Goal: Check status: Check status

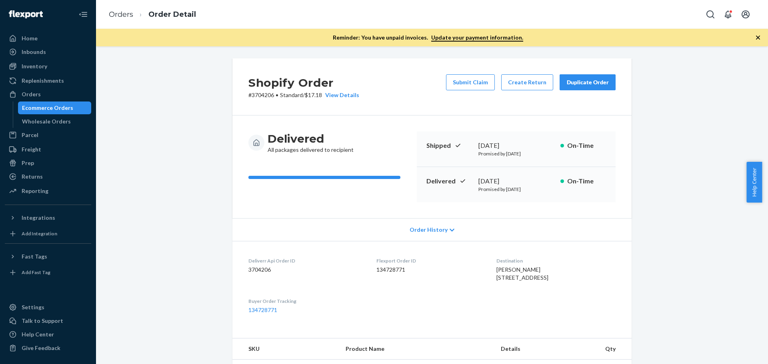
scroll to position [298, 0]
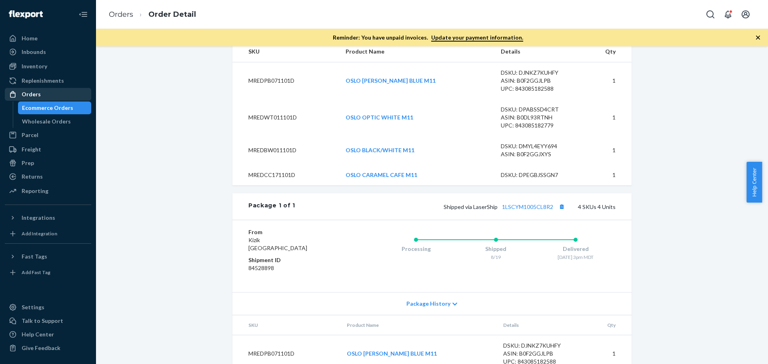
click at [39, 95] on div "Orders" at bounding box center [31, 94] width 19 height 8
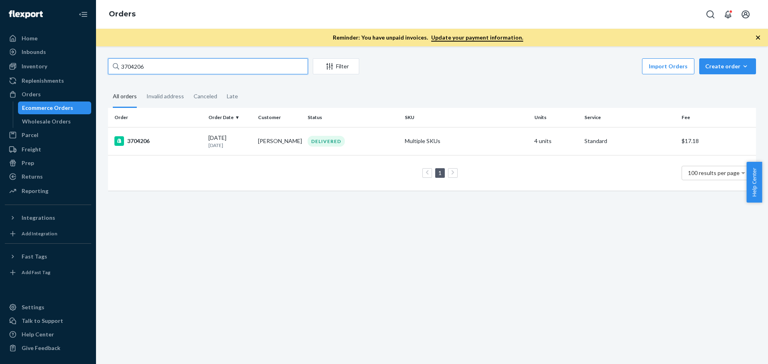
drag, startPoint x: 152, startPoint y: 64, endPoint x: 93, endPoint y: 69, distance: 59.8
click at [93, 69] on div "Home Inbounds Shipping Plans Problems Inventory Products Replenishments Orders …" at bounding box center [384, 182] width 768 height 364
paste input "10422"
type input "3710422"
click at [144, 140] on div "3710422" at bounding box center [158, 141] width 88 height 10
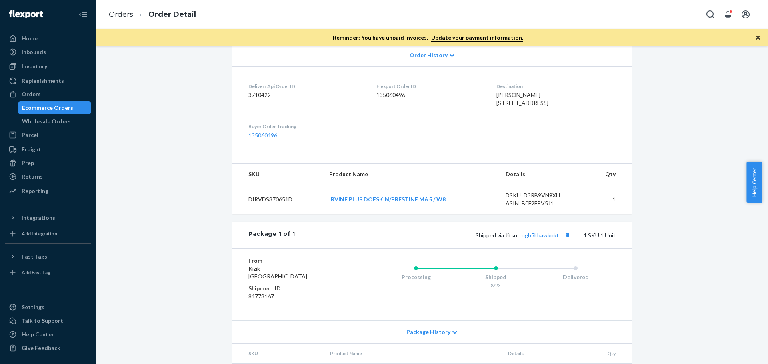
scroll to position [200, 0]
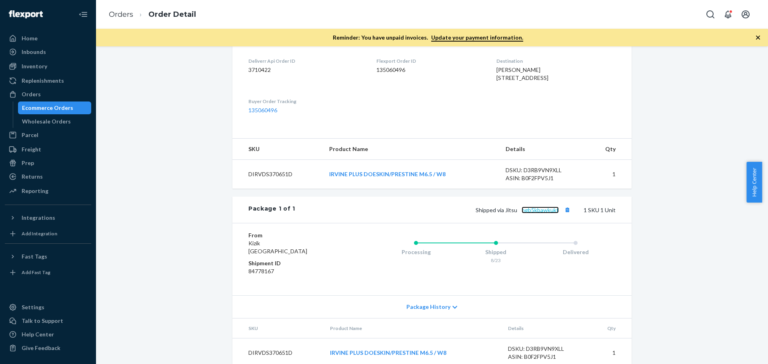
click at [532, 214] on link "ngb5kbawkukt" at bounding box center [540, 210] width 37 height 7
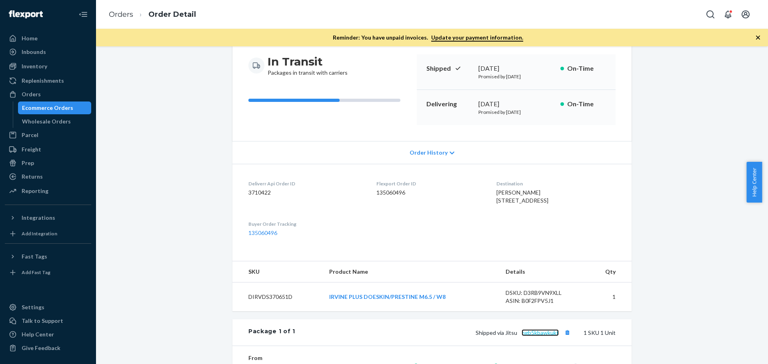
scroll to position [40, 0]
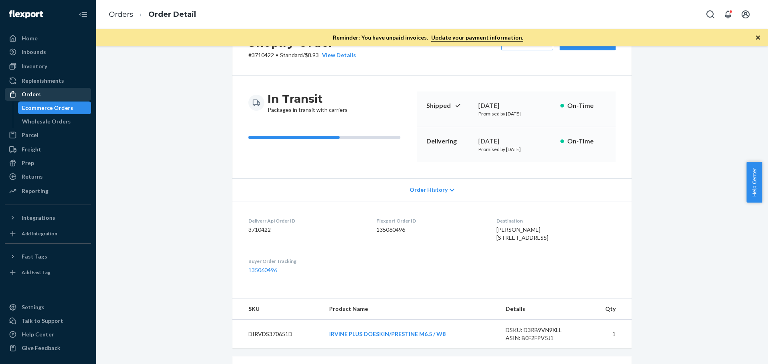
click at [44, 93] on div "Orders" at bounding box center [48, 94] width 85 height 11
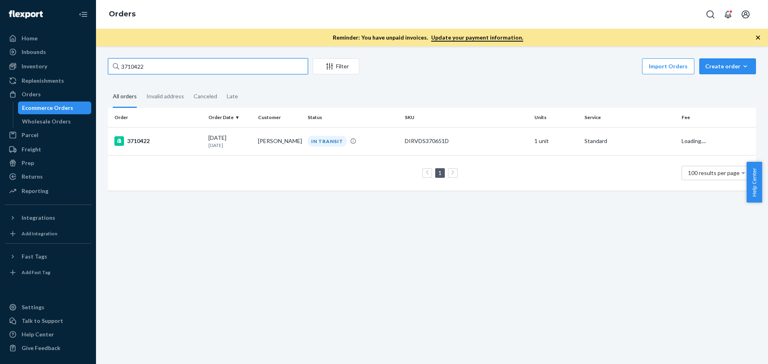
drag, startPoint x: 156, startPoint y: 67, endPoint x: 114, endPoint y: 71, distance: 42.6
click at [114, 71] on div "3710422" at bounding box center [208, 66] width 200 height 16
paste input "691089"
type input "3691089"
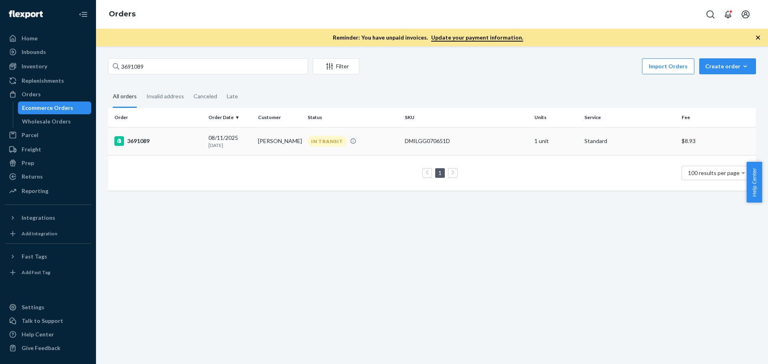
click at [131, 138] on div "3691089" at bounding box center [158, 141] width 88 height 10
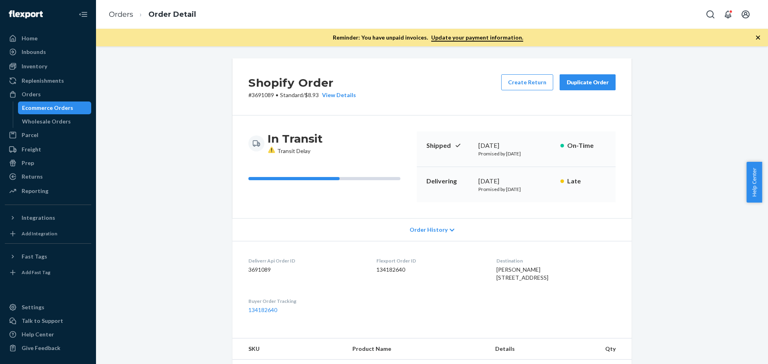
scroll to position [240, 0]
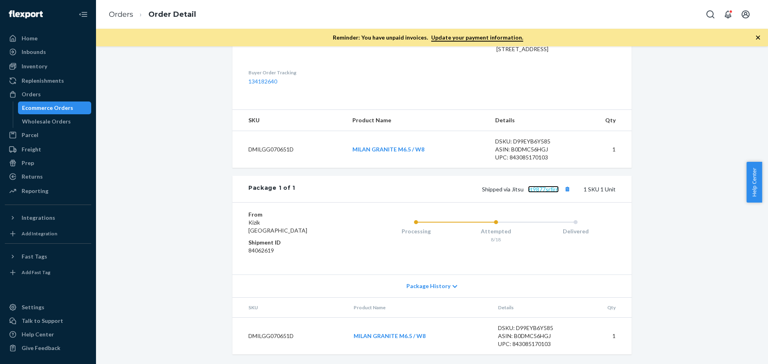
click at [538, 192] on link "zt9877srfjr6" at bounding box center [543, 189] width 31 height 7
click at [41, 92] on div "Orders" at bounding box center [48, 94] width 85 height 11
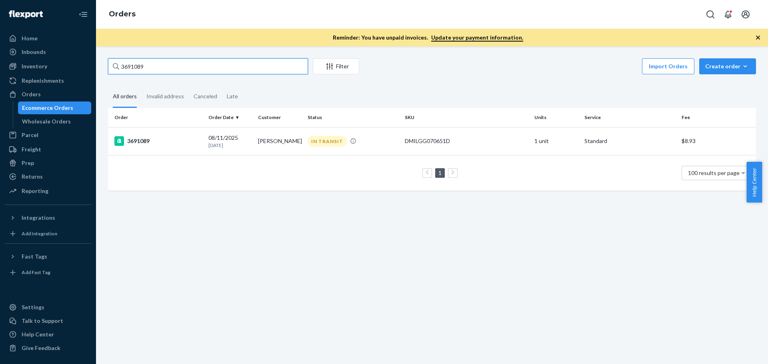
drag, startPoint x: 140, startPoint y: 70, endPoint x: 93, endPoint y: 72, distance: 46.8
click at [93, 72] on div "Home Inbounds Shipping Plans Problems Inventory Products Replenishments Orders …" at bounding box center [384, 182] width 768 height 364
click at [151, 143] on div "3691089" at bounding box center [158, 141] width 88 height 10
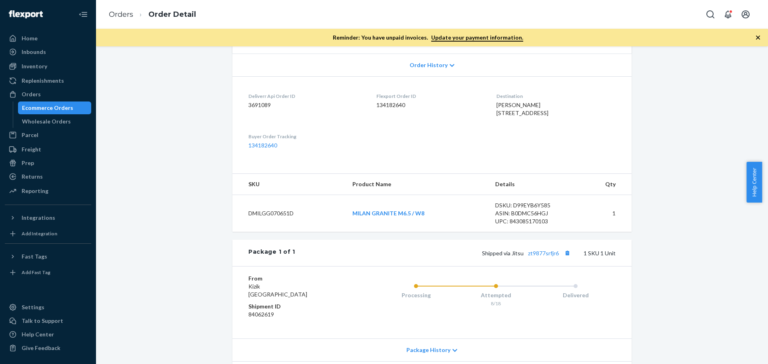
scroll to position [245, 0]
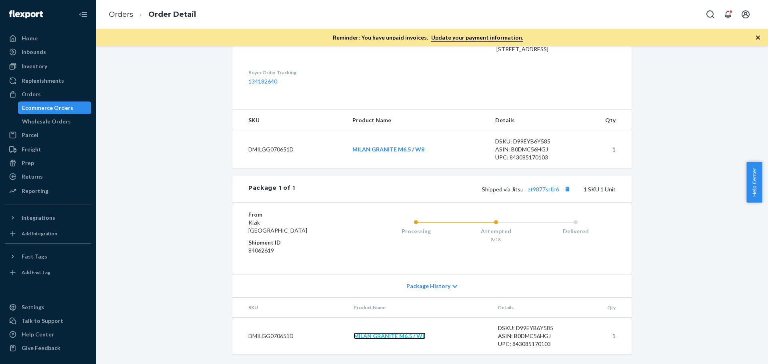
click at [382, 336] on link "MILAN GRANITE M6.5 / W8" at bounding box center [390, 336] width 72 height 7
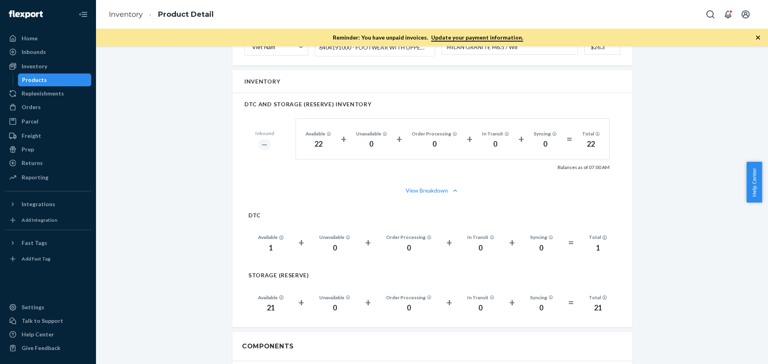
scroll to position [560, 0]
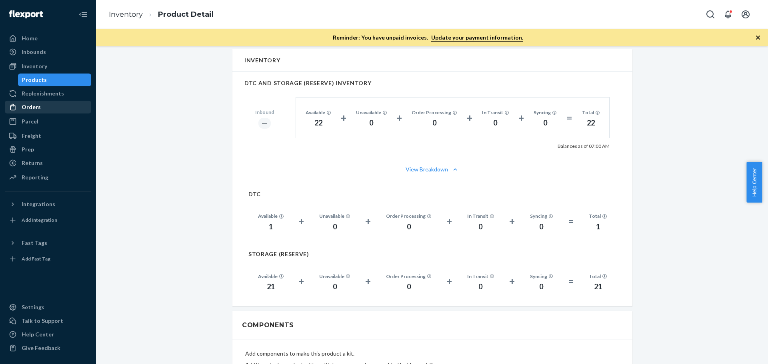
click at [30, 106] on div "Orders" at bounding box center [31, 107] width 19 height 8
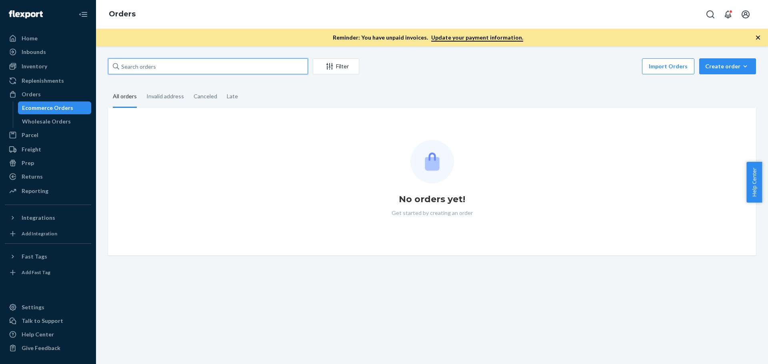
click at [160, 66] on input "text" at bounding box center [208, 66] width 200 height 16
paste input "1220 Carmel Terrace Los Altos CA 94024"
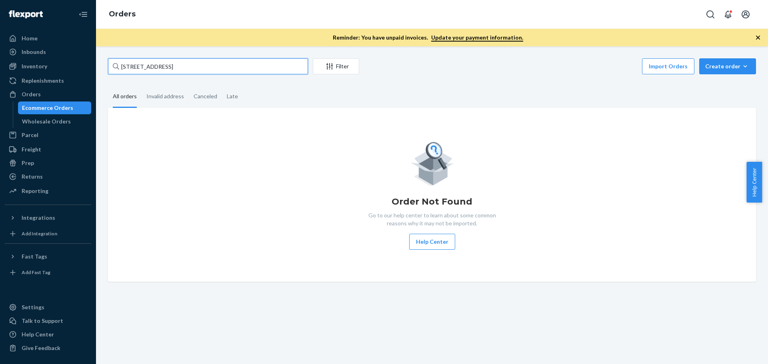
click at [201, 67] on input "1220 Carmel Terrace Los Altos CA 94024" at bounding box center [208, 66] width 200 height 16
paste input "3700937"
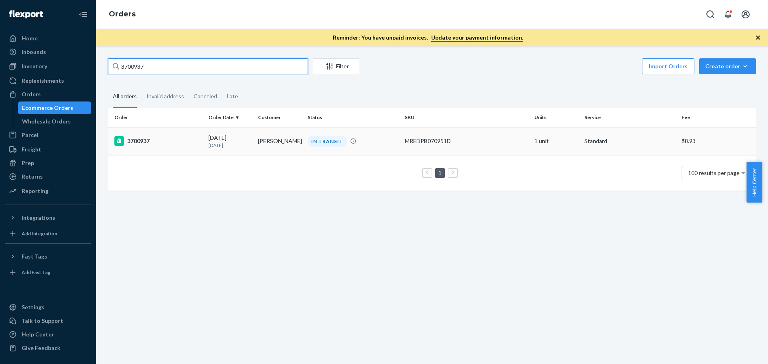
type input "3700937"
click at [132, 141] on div "3700937" at bounding box center [158, 141] width 88 height 10
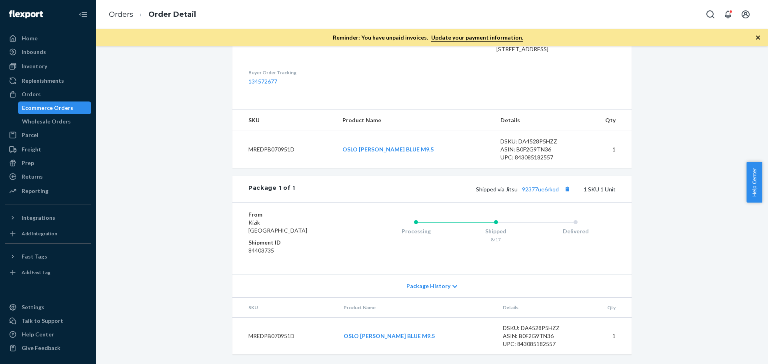
scroll to position [245, 0]
click at [540, 190] on link "92377ue6rkqd" at bounding box center [540, 189] width 37 height 7
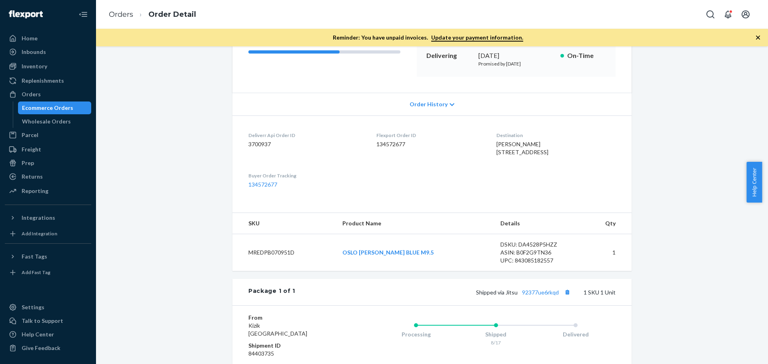
scroll to position [165, 0]
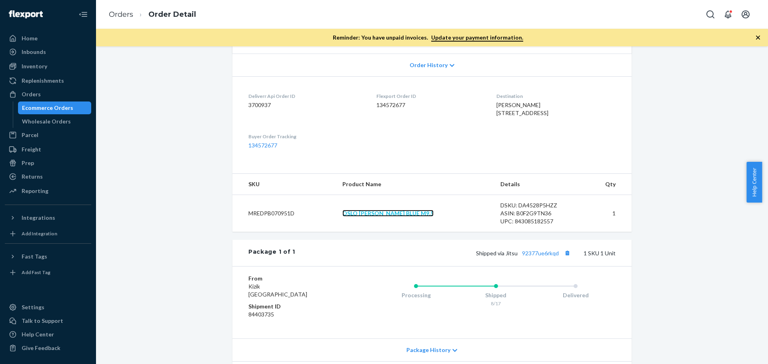
click at [389, 217] on link "OSLO LYONS BLUE M9.5" at bounding box center [387, 213] width 91 height 7
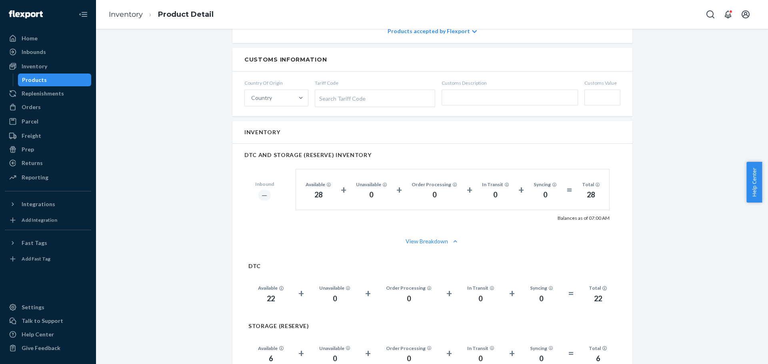
scroll to position [480, 0]
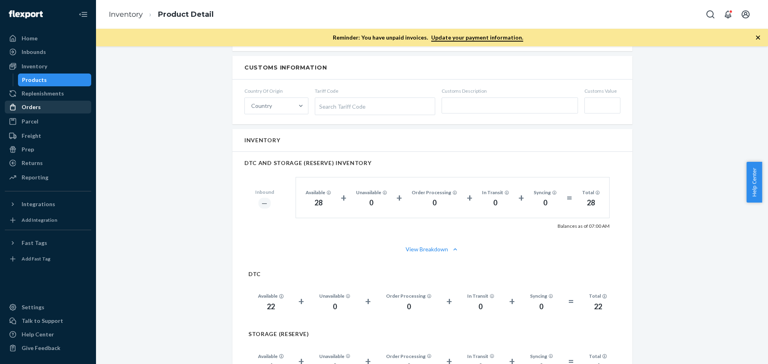
click at [36, 105] on div "Orders" at bounding box center [31, 107] width 19 height 8
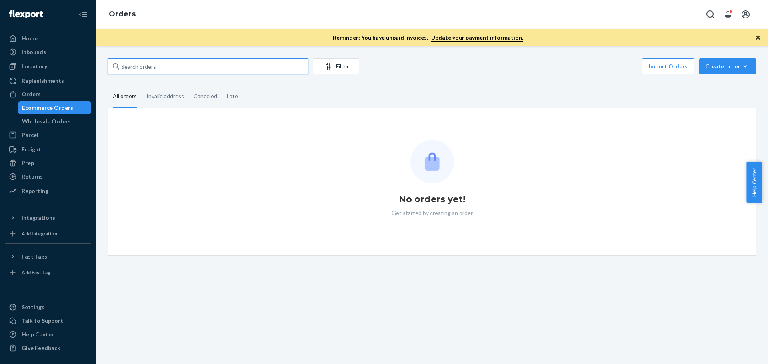
click at [204, 69] on input "text" at bounding box center [208, 66] width 200 height 16
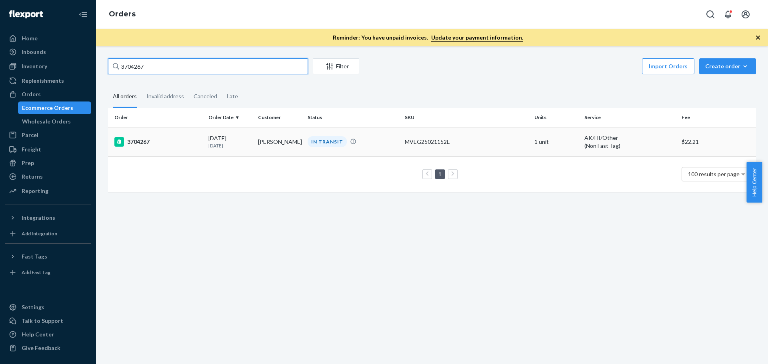
type input "3704267"
click at [145, 139] on div "3704267" at bounding box center [158, 142] width 88 height 10
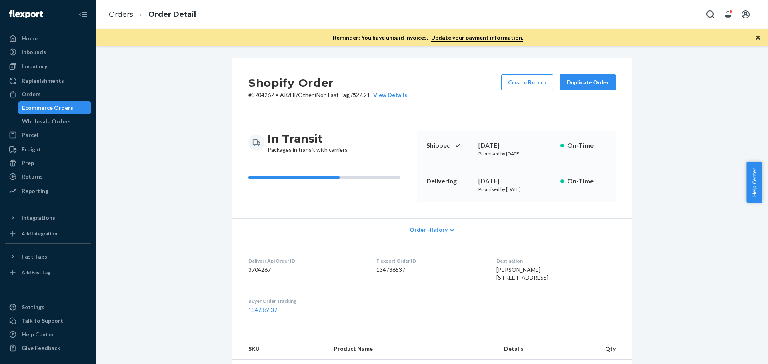
drag, startPoint x: 35, startPoint y: 96, endPoint x: 97, endPoint y: 101, distance: 62.7
click at [35, 96] on div "Orders" at bounding box center [31, 94] width 19 height 8
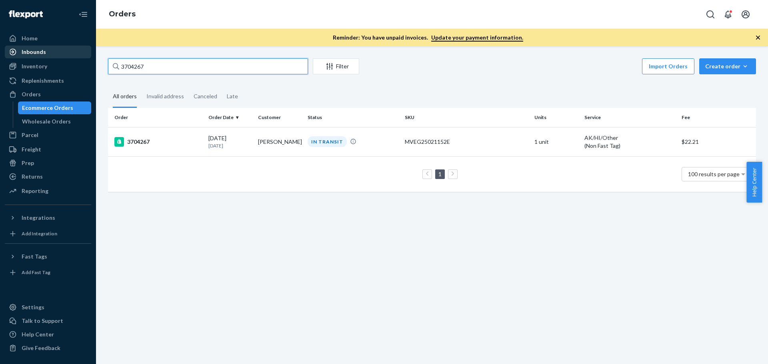
drag, startPoint x: 178, startPoint y: 69, endPoint x: 37, endPoint y: 47, distance: 142.5
click at [37, 49] on div "Home Inbounds Shipping Plans Problems Inventory Products Replenishments Orders …" at bounding box center [384, 182] width 768 height 364
type input "3685157"
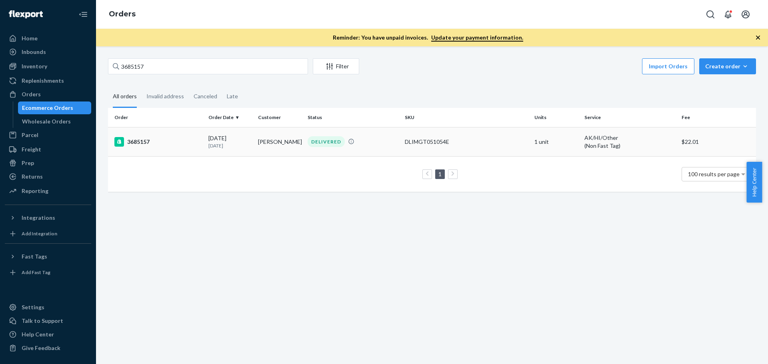
click at [134, 142] on div "3685157" at bounding box center [158, 142] width 88 height 10
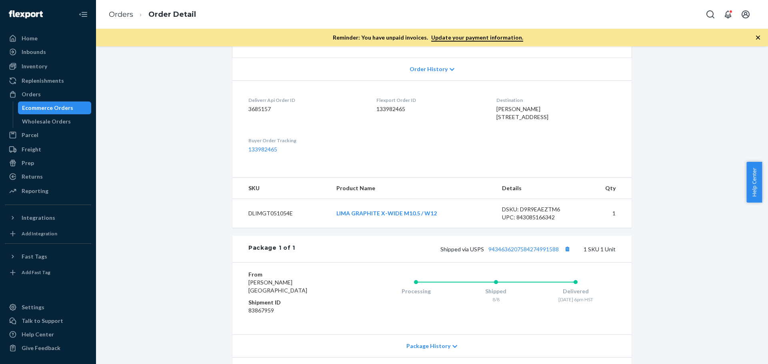
scroll to position [200, 0]
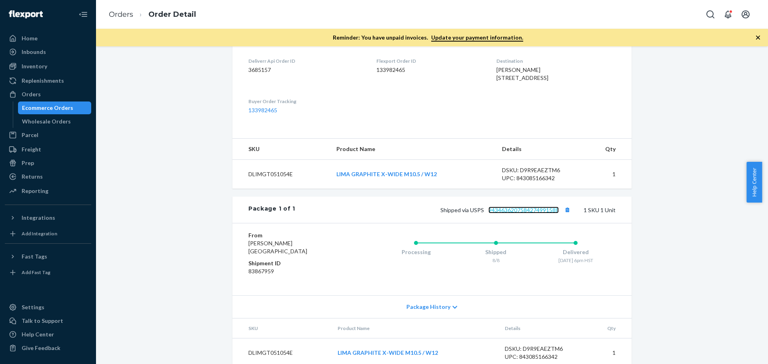
click at [508, 214] on link "9434636207584274991588" at bounding box center [523, 210] width 70 height 7
click at [36, 94] on div "Orders" at bounding box center [31, 94] width 19 height 8
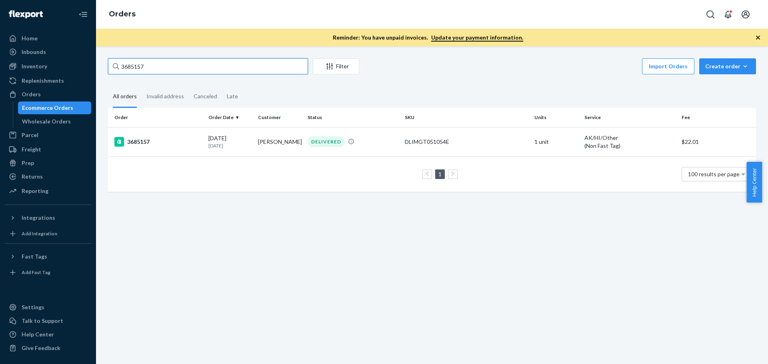
click at [144, 68] on input "3685157" at bounding box center [208, 66] width 200 height 16
paste input "To create a return, please click ​​​​​​​​​​​here. Step 1: Enter Order ID/Order …"
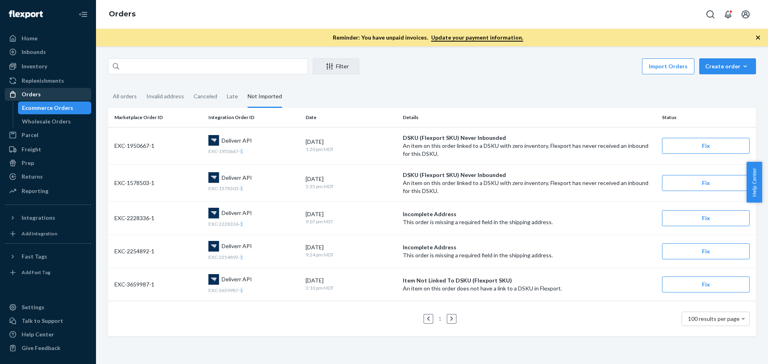
click at [40, 88] on link "Orders" at bounding box center [48, 94] width 86 height 13
click at [38, 97] on div "Orders" at bounding box center [31, 94] width 19 height 8
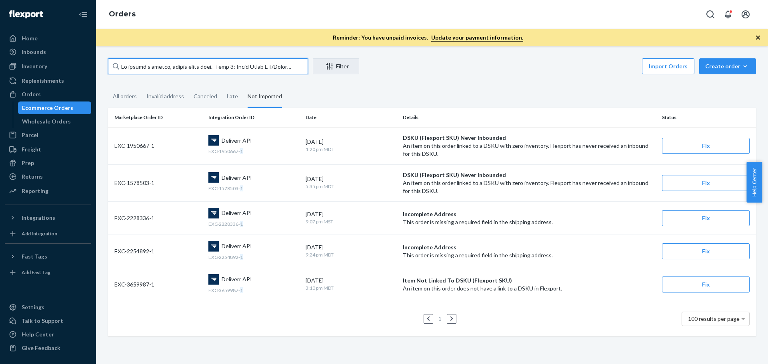
click at [126, 70] on input "text" at bounding box center [208, 66] width 200 height 16
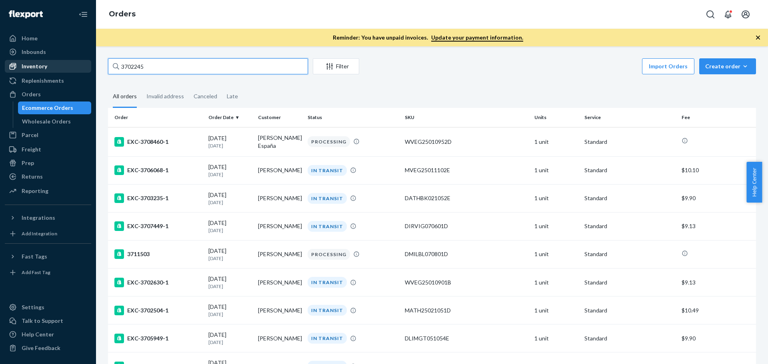
drag, startPoint x: 158, startPoint y: 66, endPoint x: 55, endPoint y: 65, distance: 102.4
click at [55, 65] on div "Home Inbounds Shipping Plans Problems Inventory Products Replenishments Orders …" at bounding box center [384, 182] width 768 height 364
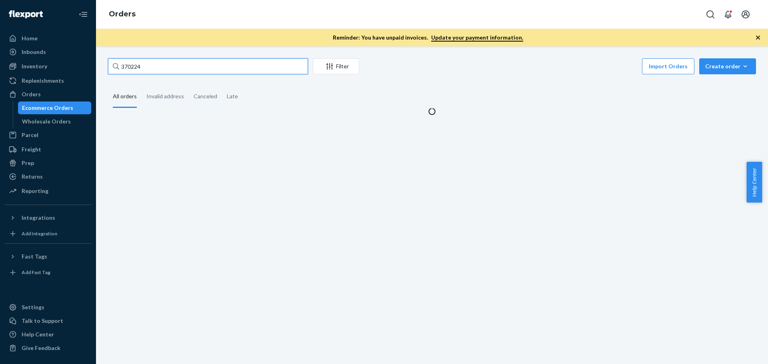
type input "3702245"
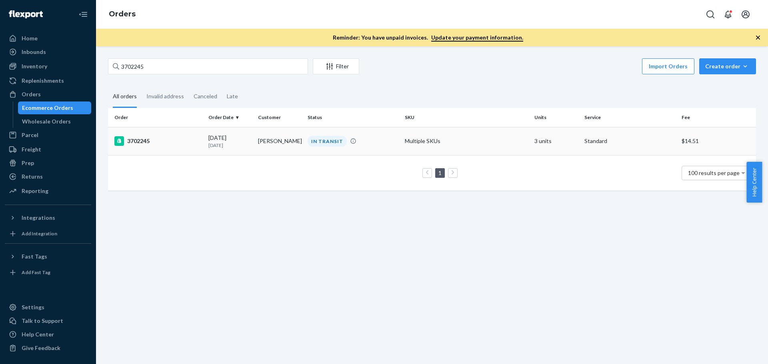
click at [132, 138] on div "3702245" at bounding box center [158, 141] width 88 height 10
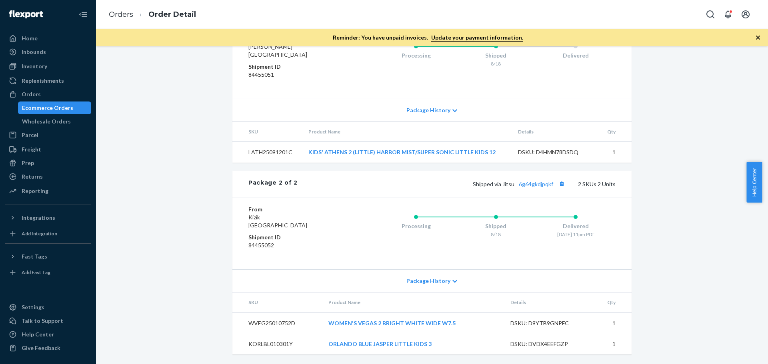
scroll to position [326, 0]
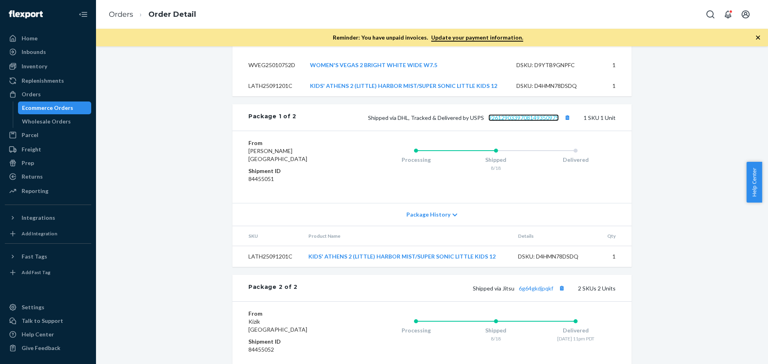
click at [495, 121] on link "9261290339708149350975" at bounding box center [523, 117] width 70 height 7
click at [30, 95] on div "Orders" at bounding box center [31, 94] width 19 height 8
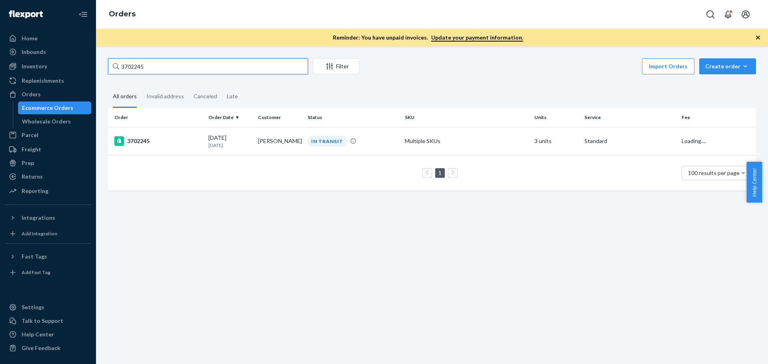
drag, startPoint x: 170, startPoint y: 68, endPoint x: 112, endPoint y: 71, distance: 58.5
click at [112, 71] on input "3702245" at bounding box center [208, 66] width 200 height 16
paste input "694743"
type input "3694743"
click at [136, 141] on div "3694743" at bounding box center [158, 141] width 88 height 10
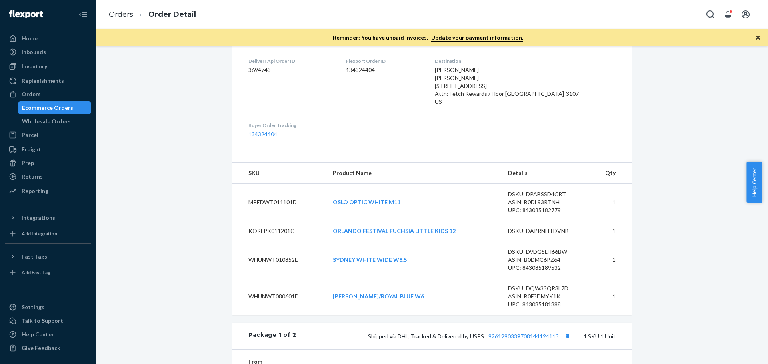
scroll to position [280, 0]
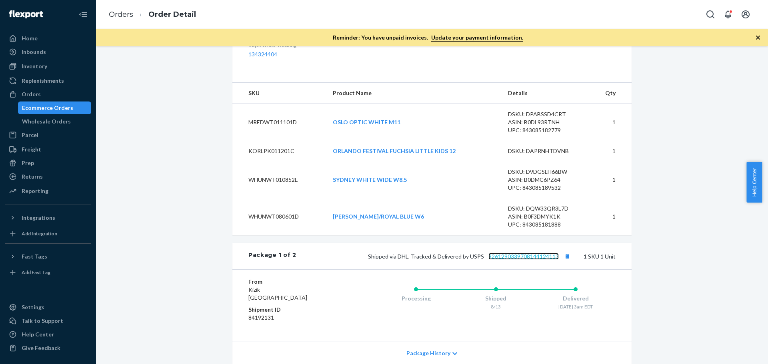
click at [500, 260] on link "9261290339708144124113" at bounding box center [523, 256] width 70 height 7
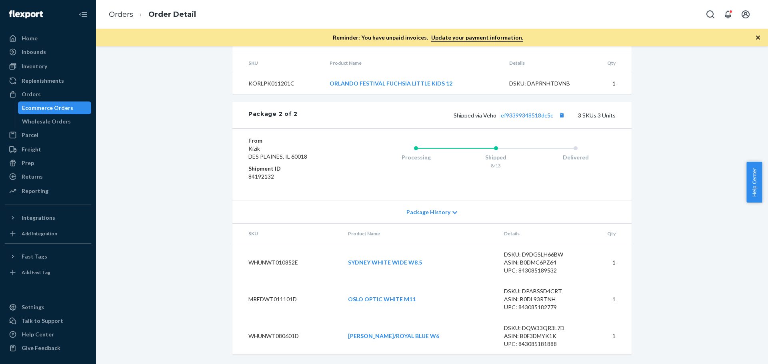
scroll to position [600, 0]
click at [524, 116] on link "ef93399348518dc5c" at bounding box center [527, 115] width 52 height 7
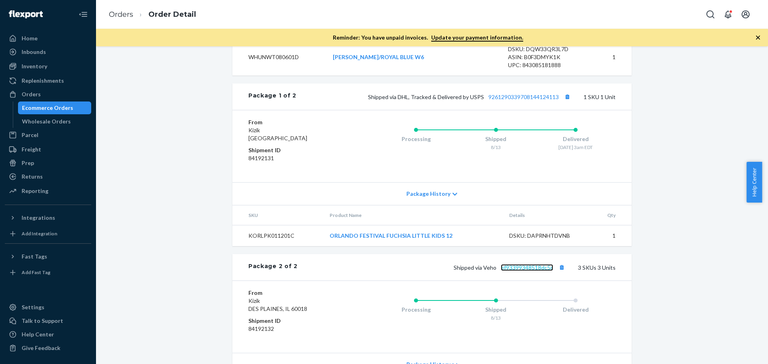
scroll to position [360, 0]
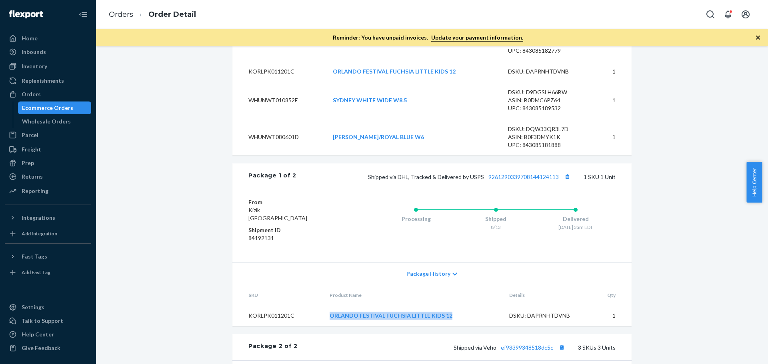
drag, startPoint x: 462, startPoint y: 326, endPoint x: 326, endPoint y: 329, distance: 135.7
click at [326, 327] on td "ORLANDO FESTIVAL FUCHSIA LITTLE KIDS 12" at bounding box center [413, 316] width 180 height 21
copy link "ORLANDO FESTIVAL FUCHSIA LITTLE KIDS 12"
click at [533, 180] on link "9261290339708144124113" at bounding box center [523, 177] width 70 height 7
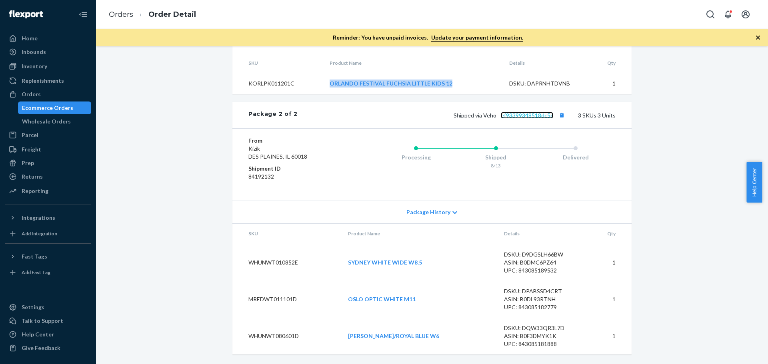
click at [530, 115] on link "ef93399348518dc5c" at bounding box center [527, 115] width 52 height 7
click at [390, 263] on link "SYDNEY WHITE WIDE W8.5" at bounding box center [385, 262] width 74 height 7
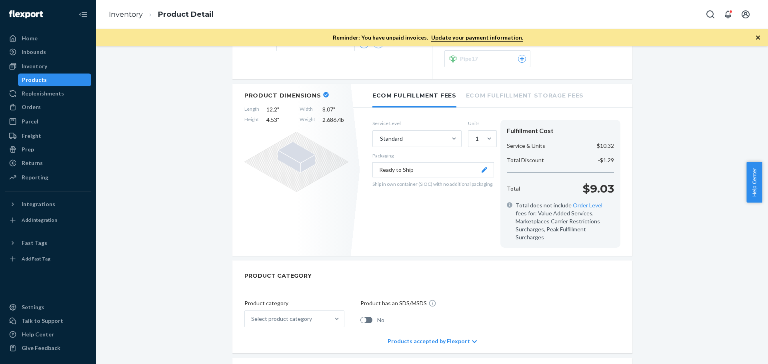
scroll to position [200, 0]
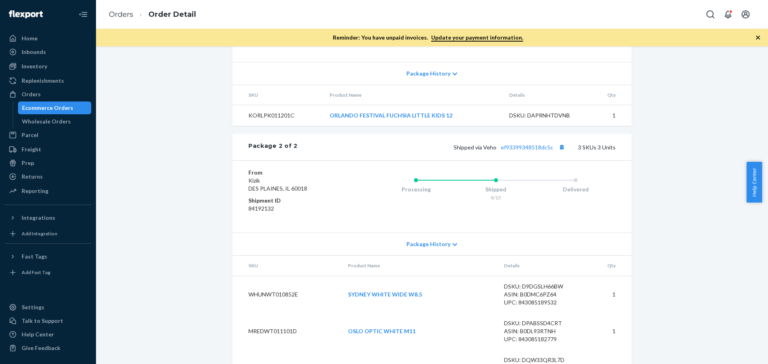
scroll to position [600, 0]
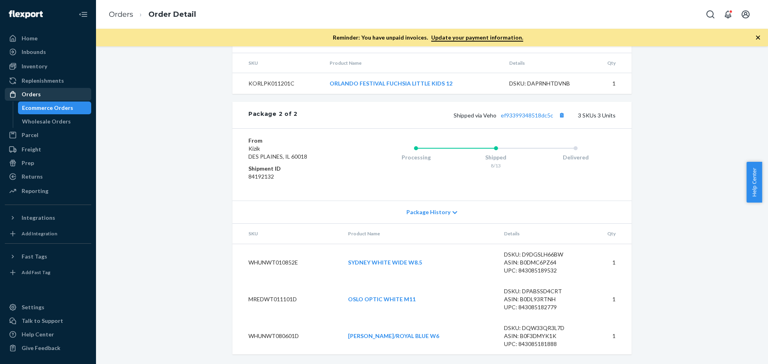
click at [32, 95] on div "Orders" at bounding box center [31, 94] width 19 height 8
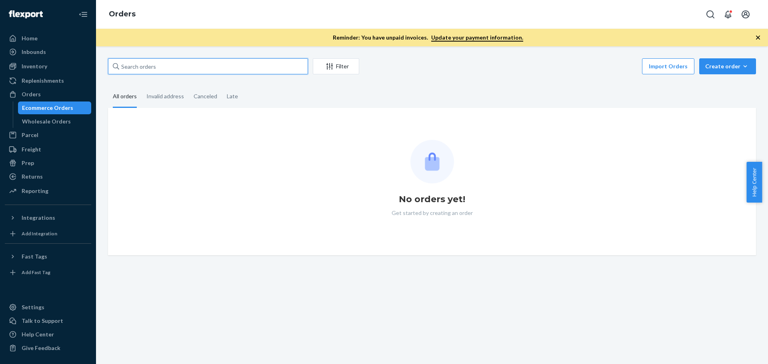
click at [164, 69] on input "text" at bounding box center [208, 66] width 200 height 16
paste input "WHUNWT080601D"
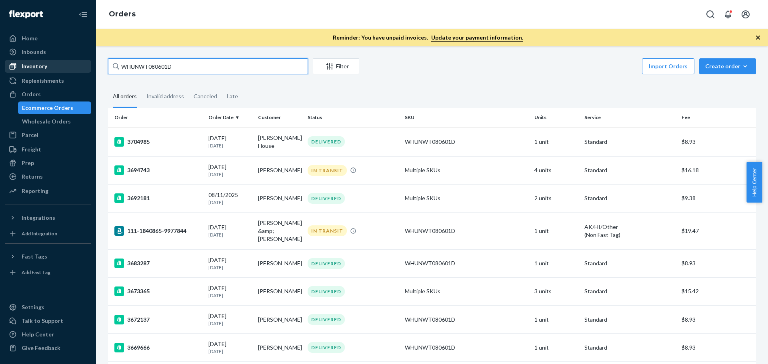
type input "WHUNWT080601D"
click at [34, 68] on div "Inventory" at bounding box center [35, 66] width 26 height 8
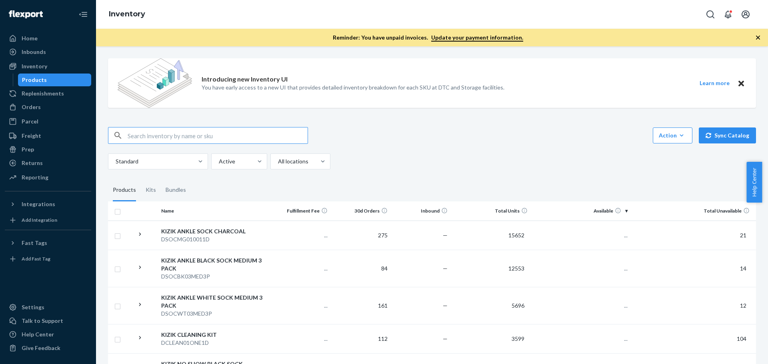
click at [152, 134] on input "text" at bounding box center [218, 136] width 180 height 16
type input "WHUNWT080601D"
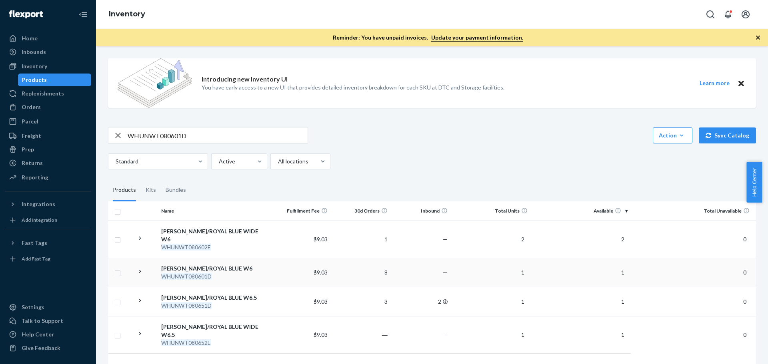
click at [214, 265] on div "[PERSON_NAME]/ROYAL BLUE W6" at bounding box center [214, 269] width 106 height 8
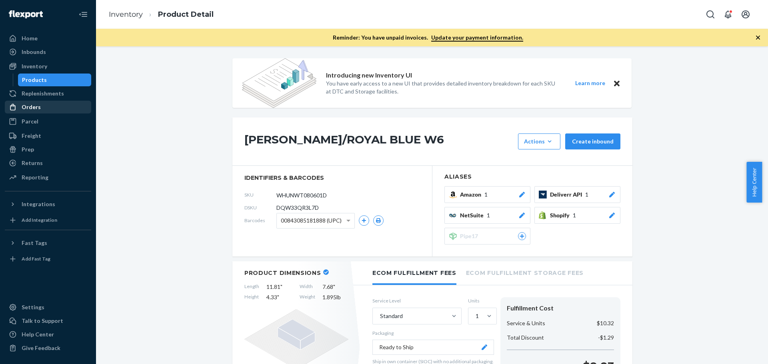
click at [31, 108] on div "Orders" at bounding box center [31, 107] width 19 height 8
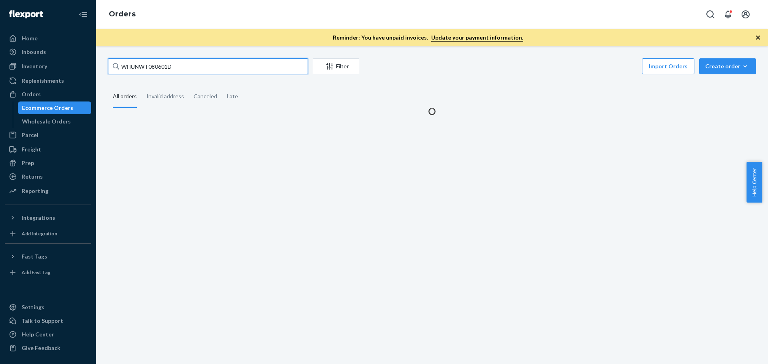
click at [133, 69] on input "WHUNWT080601D" at bounding box center [208, 66] width 200 height 16
paste input "3705673"
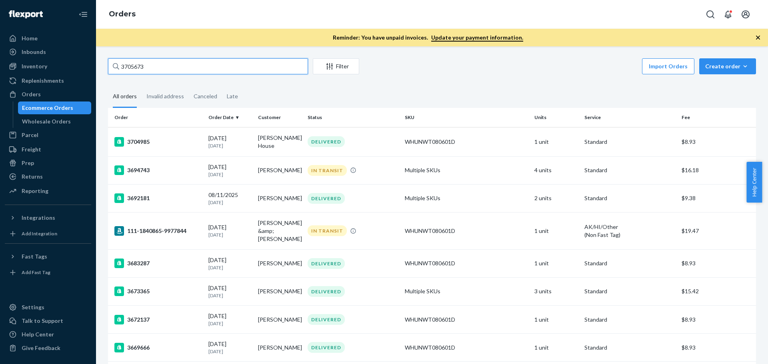
click at [149, 66] on input "3705673" at bounding box center [208, 66] width 200 height 16
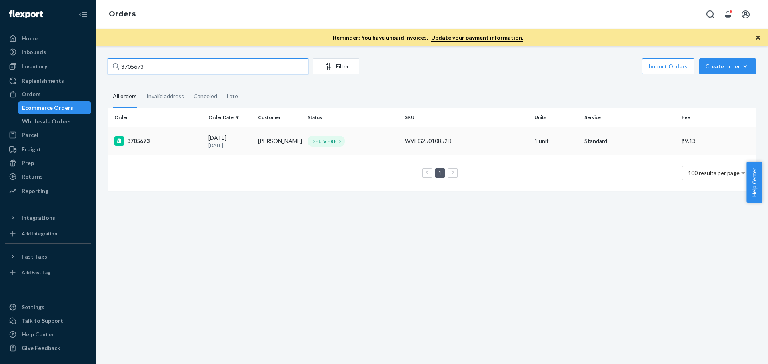
type input "3705673"
click at [135, 143] on div "3705673" at bounding box center [158, 141] width 88 height 10
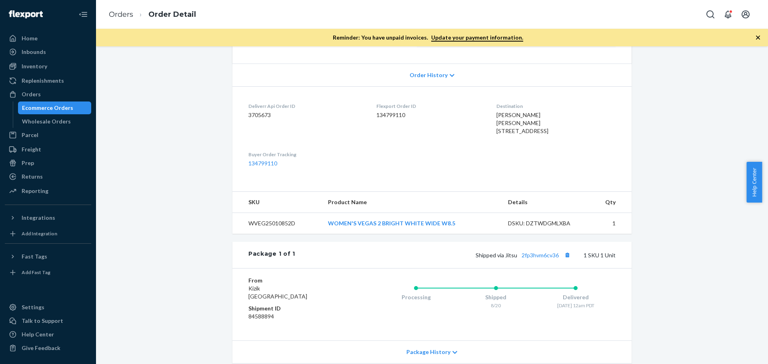
scroll to position [221, 0]
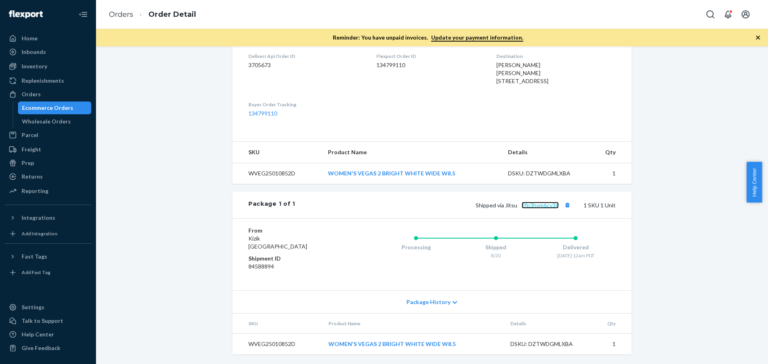
click at [536, 203] on link "2fp3hvm6cv36" at bounding box center [540, 205] width 37 height 7
click at [49, 97] on div "Orders" at bounding box center [48, 94] width 85 height 11
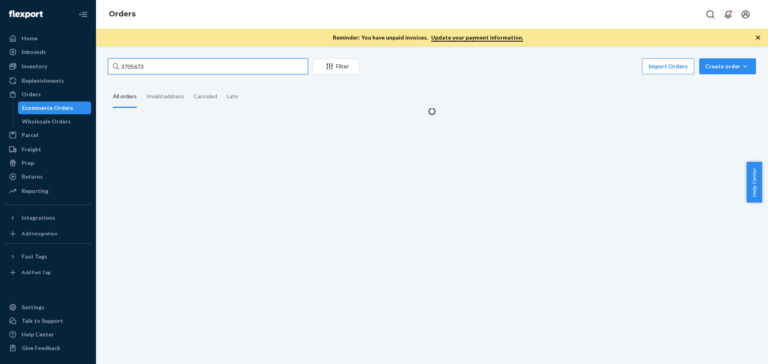
click at [158, 66] on input "3705673" at bounding box center [208, 66] width 200 height 16
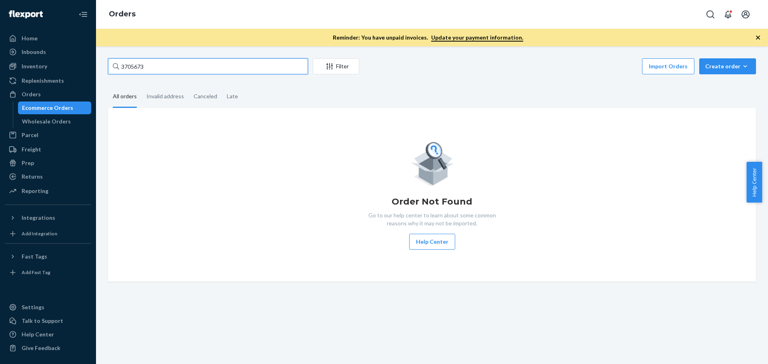
paste input "67951"
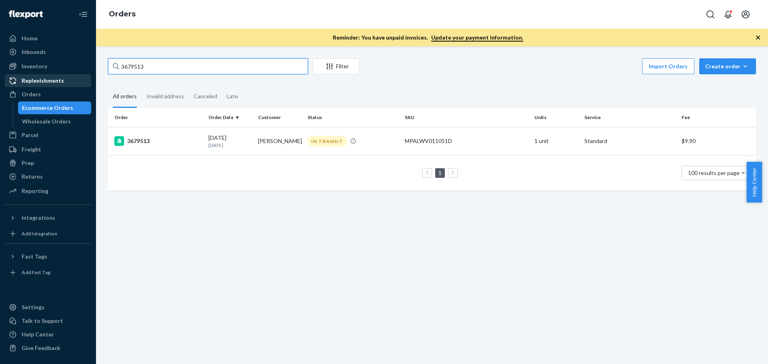
type input "3679513"
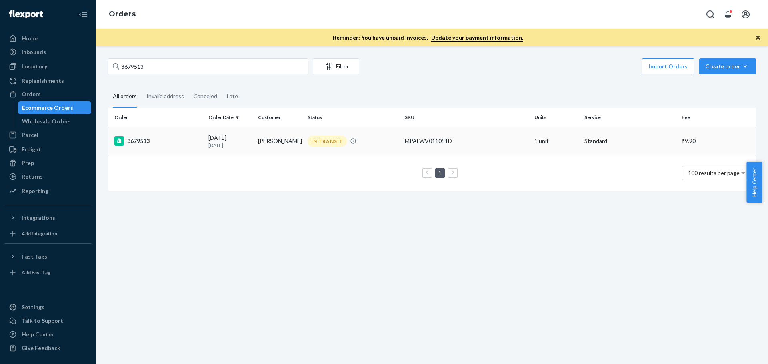
click at [146, 142] on div "3679513" at bounding box center [158, 141] width 88 height 10
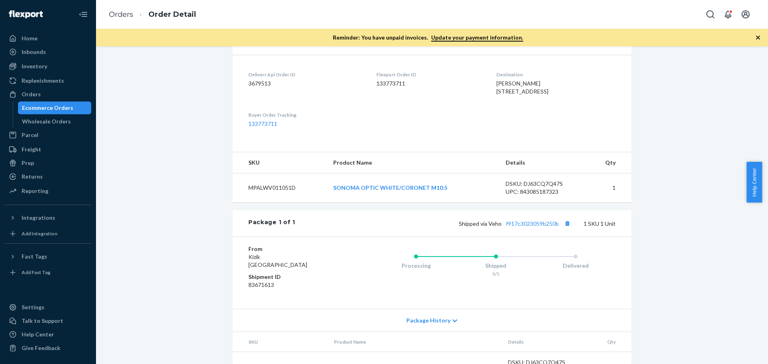
scroll to position [240, 0]
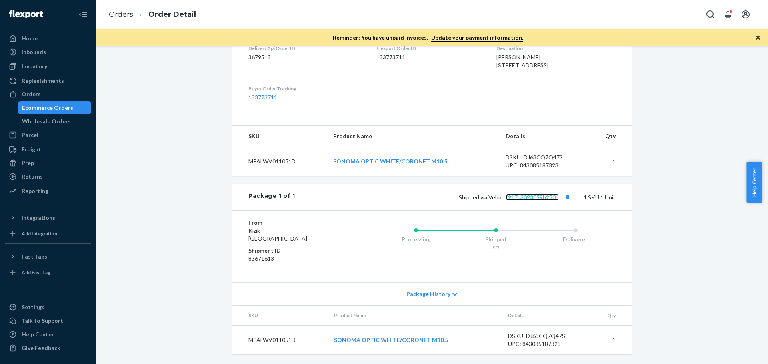
click at [516, 201] on link "f917c3023059b250b" at bounding box center [532, 197] width 53 height 7
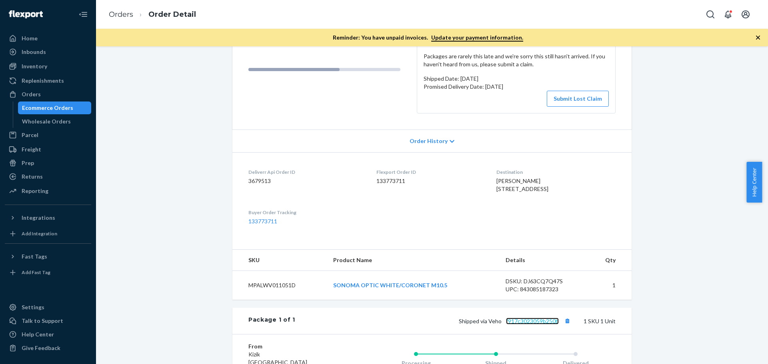
scroll to position [0, 0]
